Goal: Find contact information: Find contact information

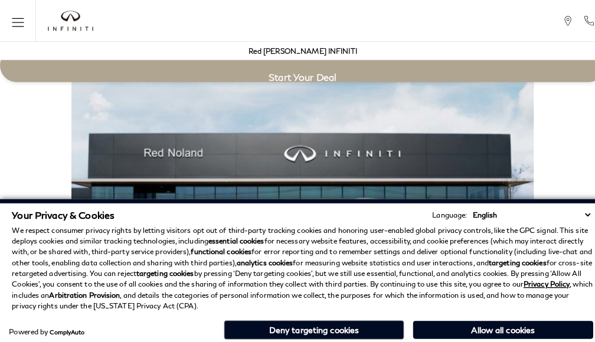
scroll to position [1962, 0]
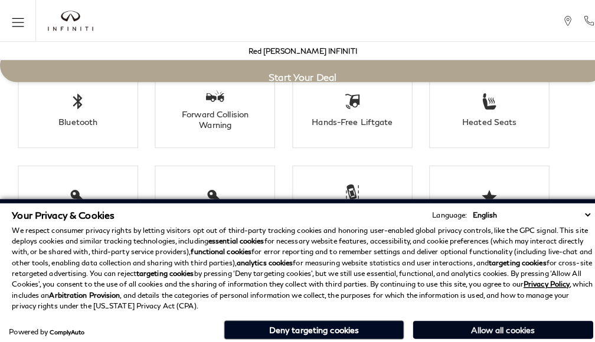
click at [472, 317] on button "Allow all cookies" at bounding box center [494, 325] width 177 height 18
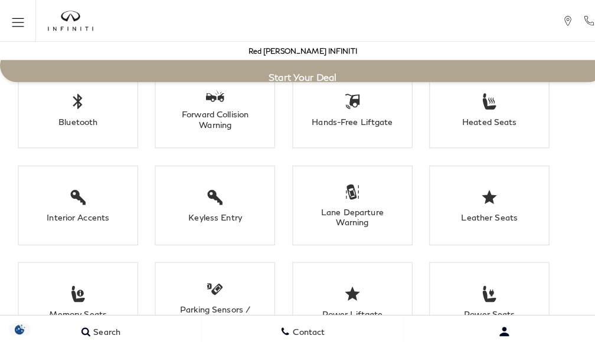
click at [443, 194] on li "Leather Seats" at bounding box center [481, 202] width 118 height 78
click at [443, 223] on li "Leather Seats" at bounding box center [481, 202] width 118 height 78
click at [443, 317] on button "Open user profile menu" at bounding box center [496, 327] width 198 height 30
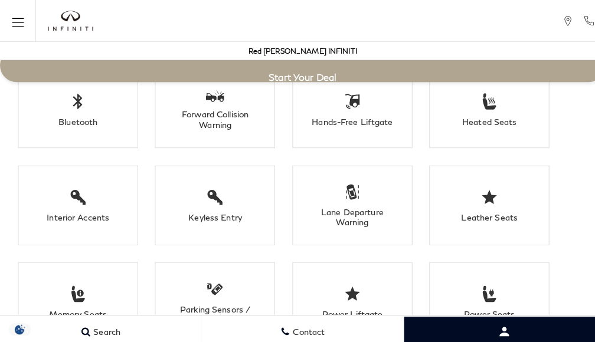
click at [531, 194] on li "Leather Seats" at bounding box center [481, 202] width 118 height 78
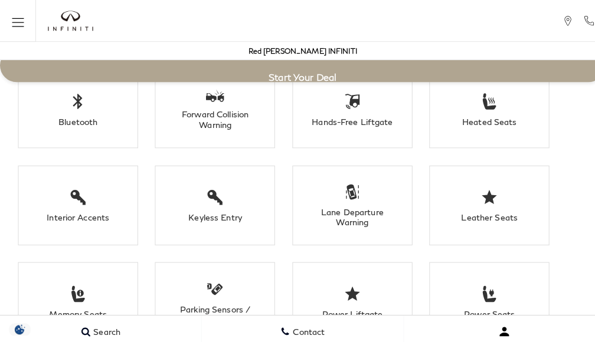
click at [531, 317] on button "Open user profile menu" at bounding box center [496, 327] width 198 height 30
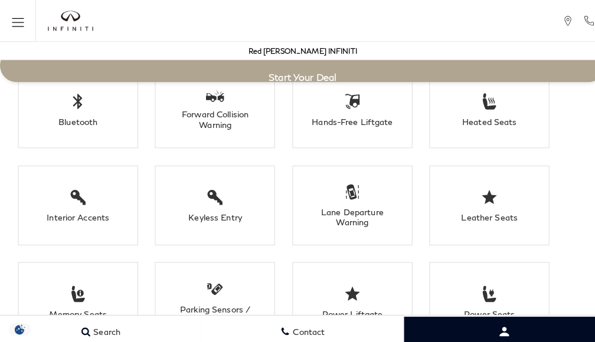
click at [502, 194] on li "Leather Seats" at bounding box center [481, 202] width 118 height 78
click at [502, 223] on li "Leather Seats" at bounding box center [481, 202] width 118 height 78
click at [384, 204] on div "Lane Departure Warning" at bounding box center [345, 214] width 83 height 20
click at [384, 223] on li "Lane Departure Warning" at bounding box center [346, 202] width 118 height 78
click at [384, 317] on link "Contact" at bounding box center [297, 326] width 198 height 32
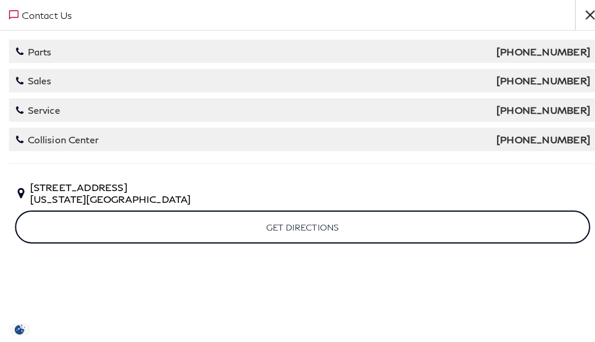
scroll to position [1325, 0]
click at [266, 194] on span "[STREET_ADDRESS][US_STATE]" at bounding box center [297, 190] width 565 height 22
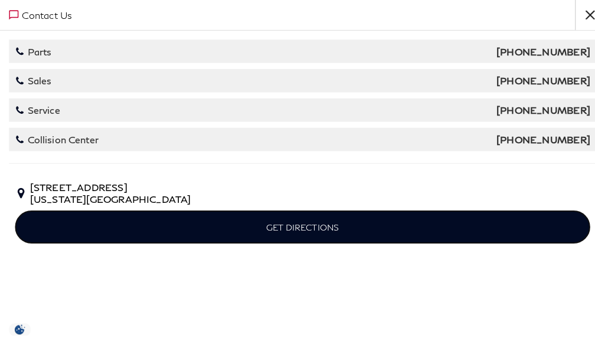
click at [266, 223] on link "Get Directions" at bounding box center [297, 223] width 565 height 32
